Goal: Information Seeking & Learning: Learn about a topic

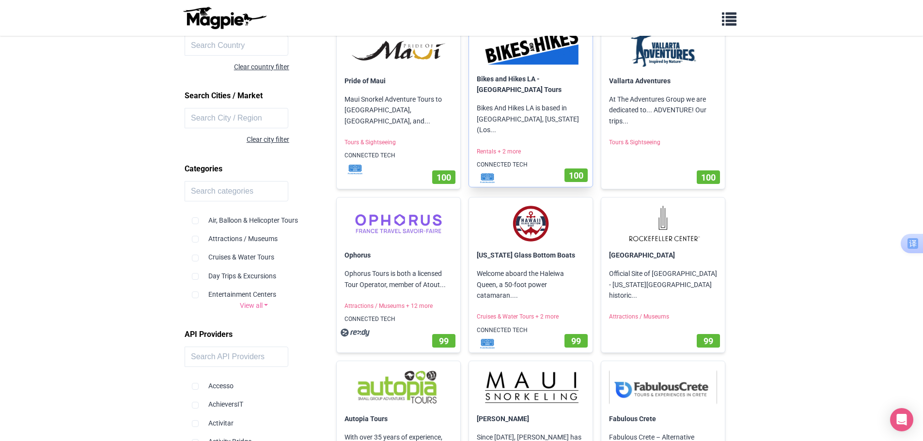
scroll to position [242, 0]
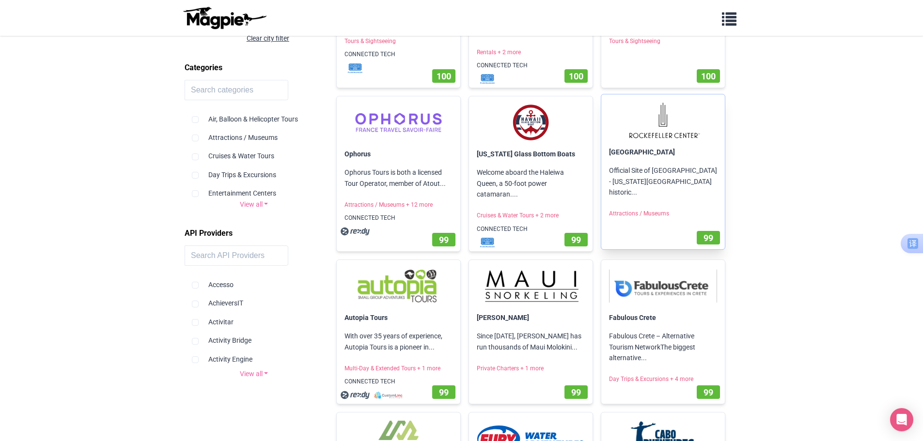
click at [634, 119] on img at bounding box center [663, 120] width 108 height 37
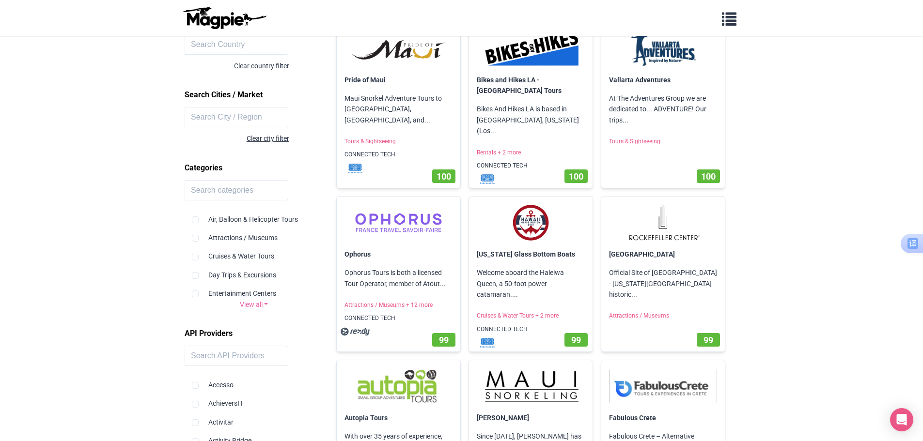
scroll to position [145, 0]
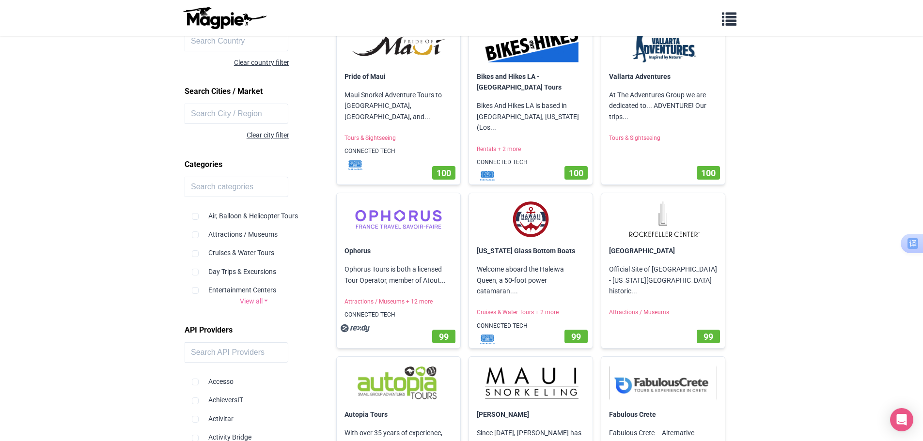
click at [252, 300] on link "View all" at bounding box center [254, 301] width 139 height 11
click at [193, 235] on input "checkbox" at bounding box center [195, 235] width 7 height 7
checkbox input "true"
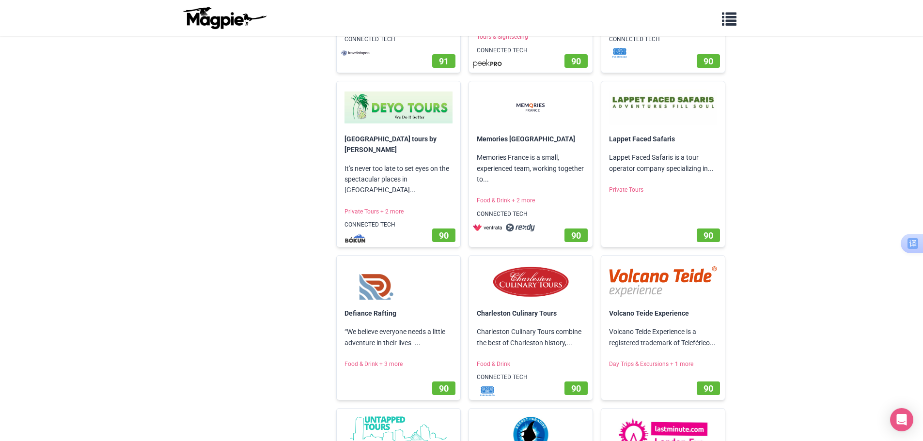
scroll to position [4817, 0]
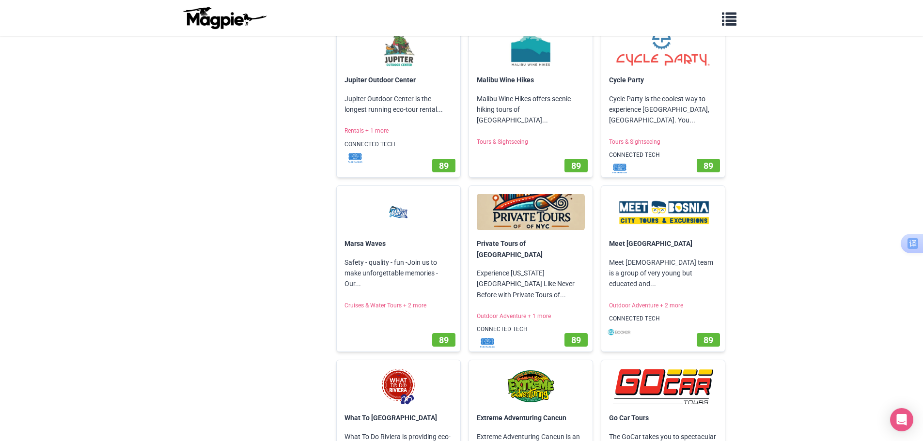
scroll to position [5349, 0]
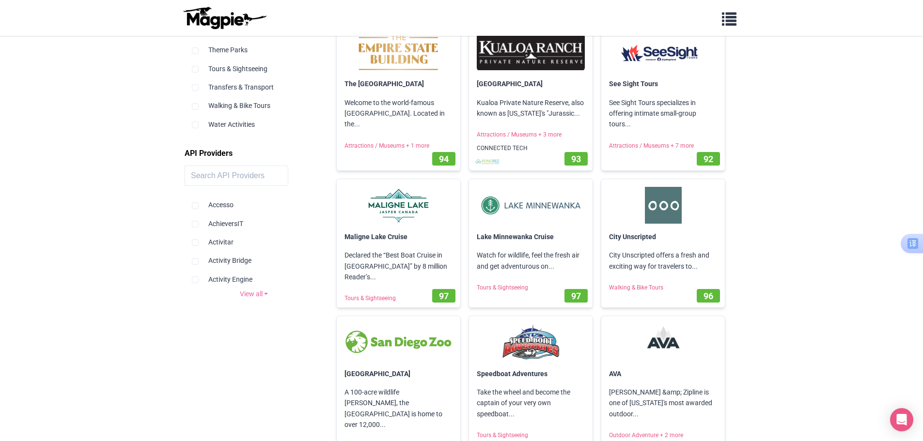
scroll to position [630, 0]
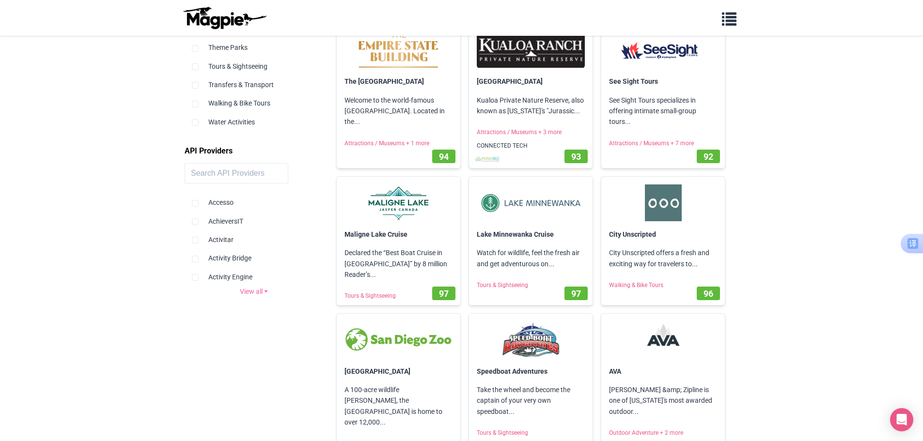
click at [251, 292] on link "View all" at bounding box center [254, 291] width 139 height 11
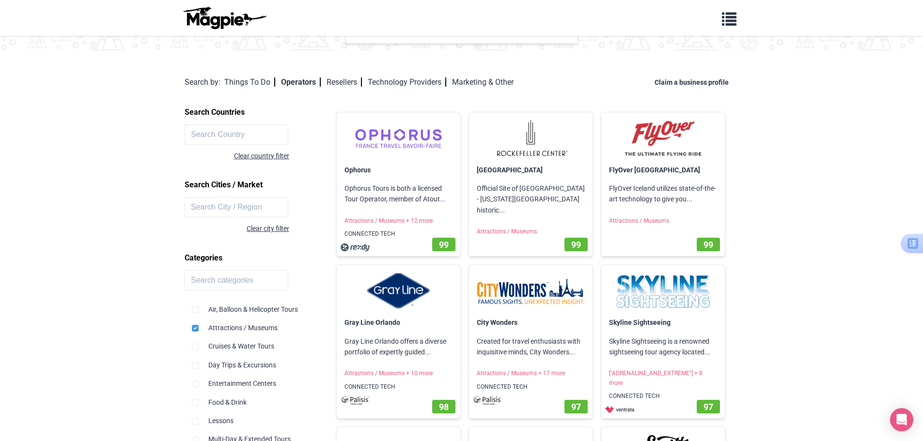
scroll to position [0, 0]
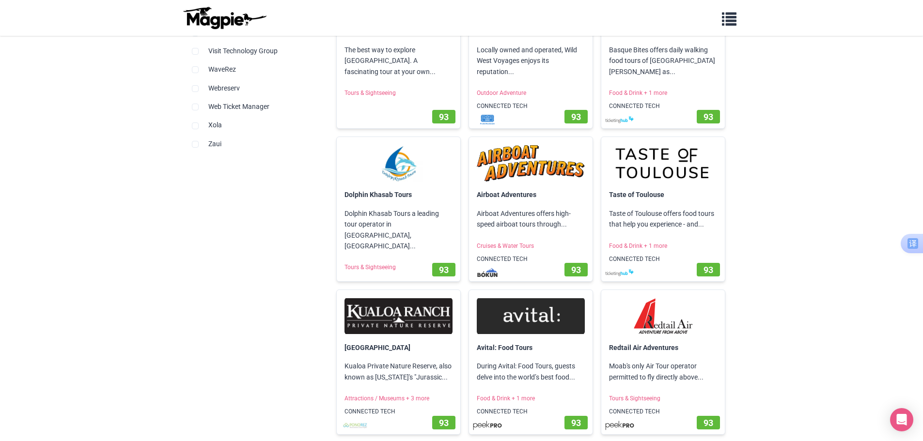
scroll to position [3100, 0]
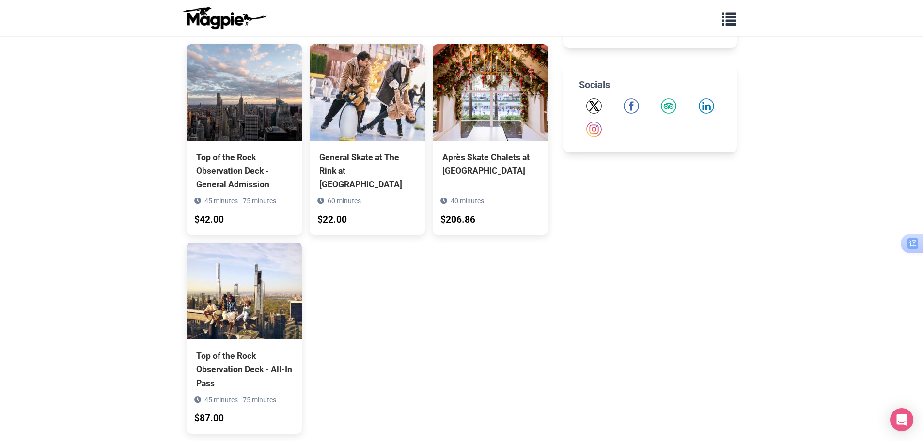
scroll to position [413, 0]
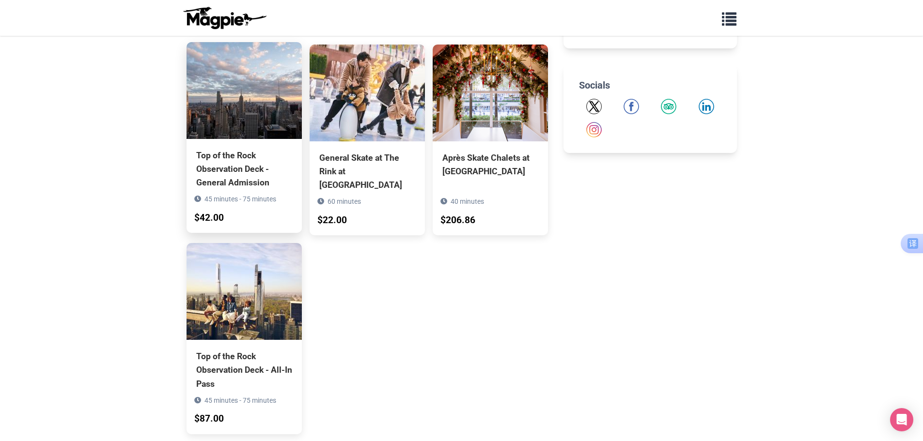
click at [245, 186] on div "Top of the Rock Observation Deck - General Admission" at bounding box center [244, 169] width 96 height 41
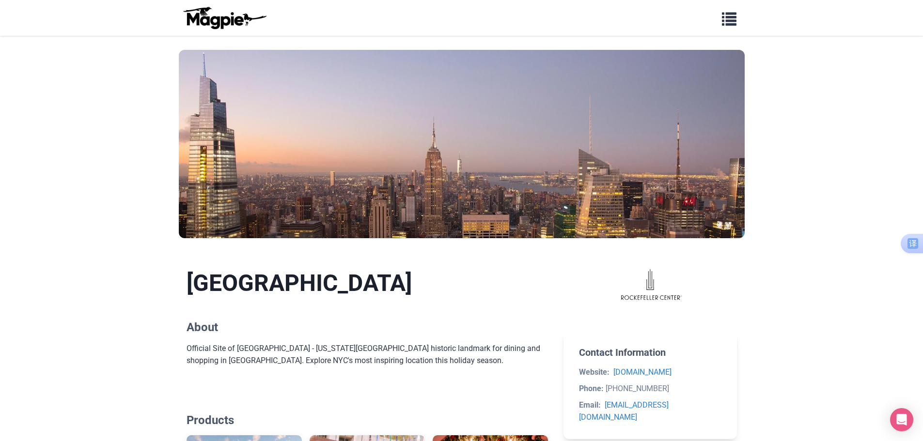
scroll to position [0, 0]
